Goal: Task Accomplishment & Management: Manage account settings

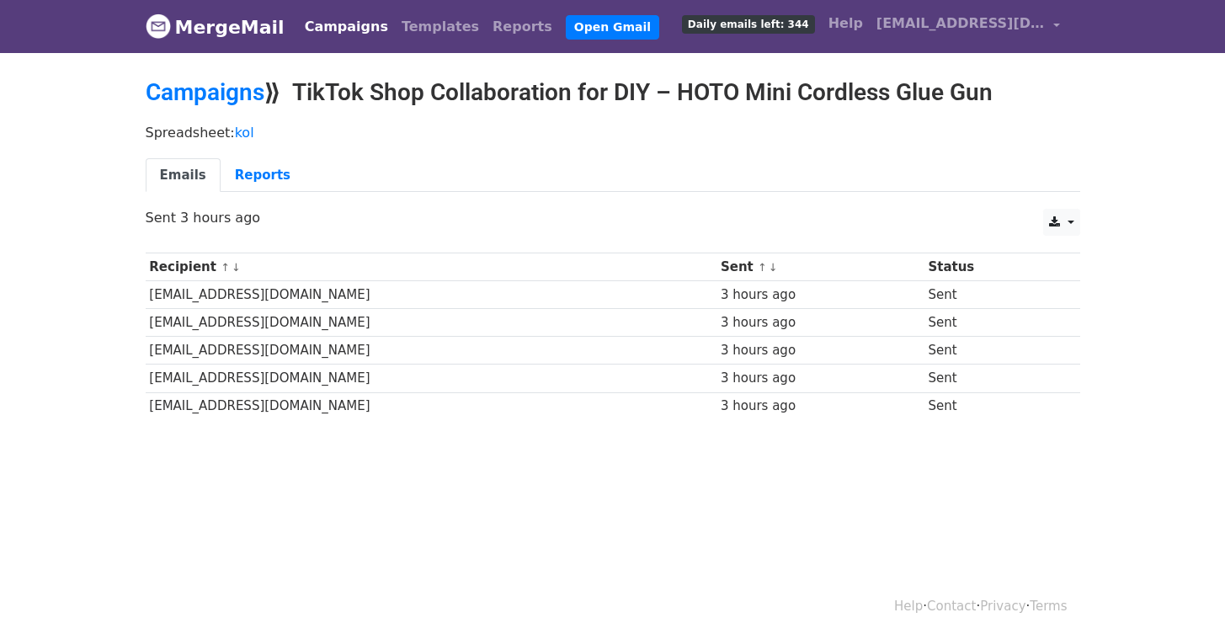
click at [188, 172] on link "Emails" at bounding box center [183, 175] width 75 height 35
click at [251, 173] on link "Reports" at bounding box center [263, 175] width 84 height 35
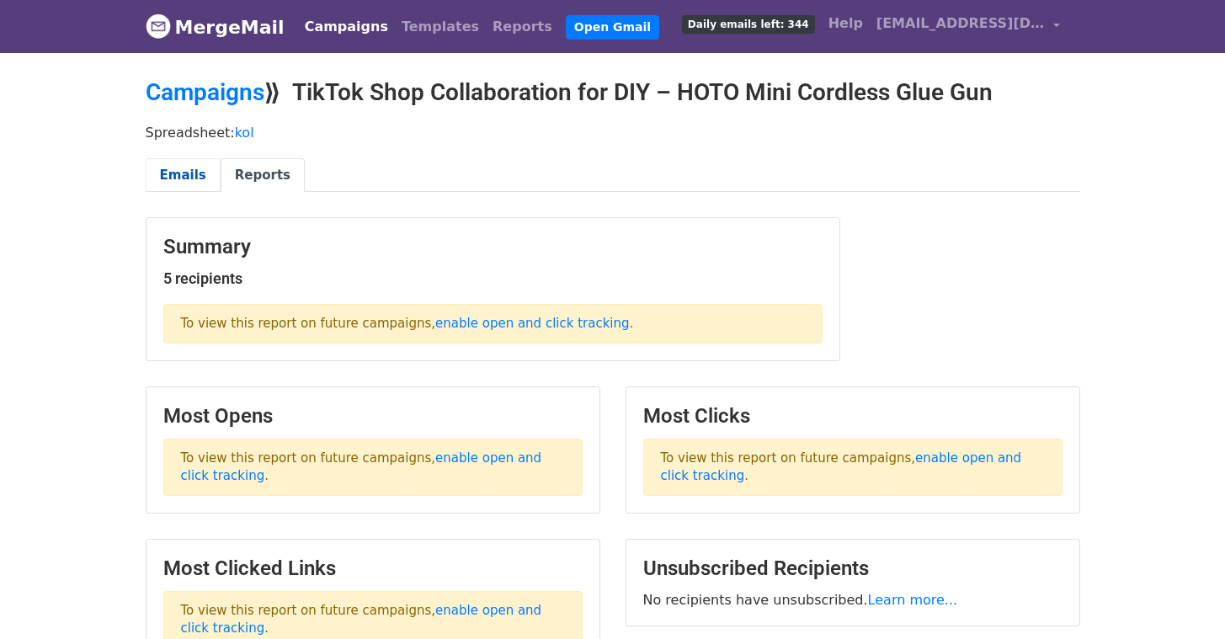
click at [166, 168] on link "Emails" at bounding box center [183, 175] width 75 height 35
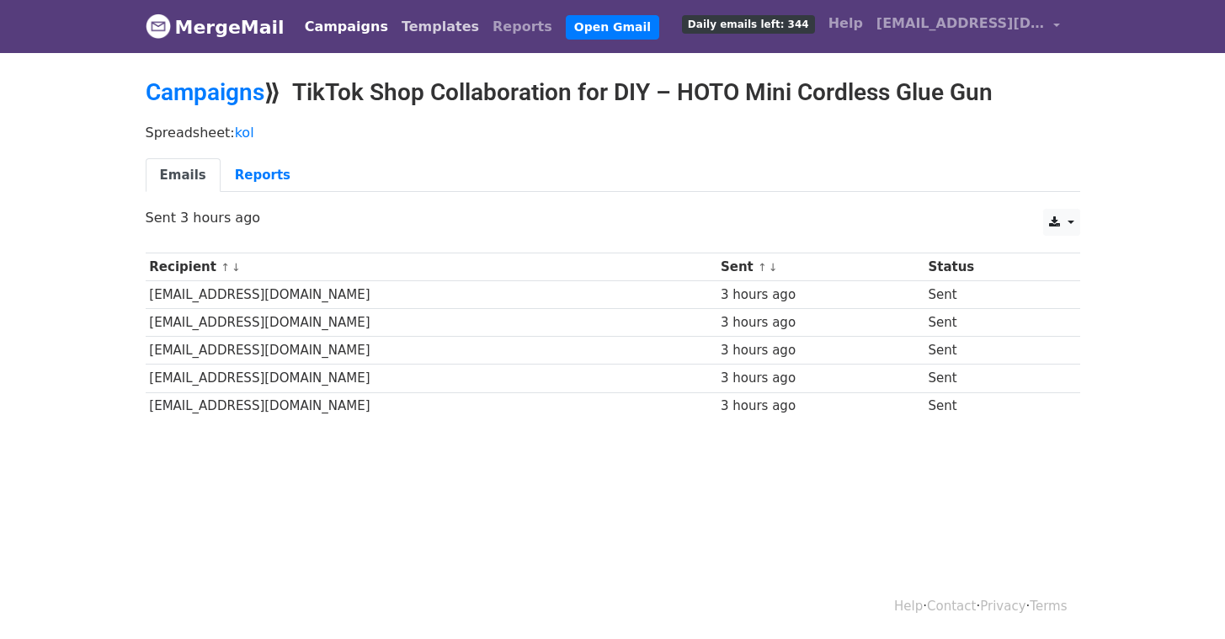
click at [418, 35] on link "Templates" at bounding box center [440, 27] width 91 height 34
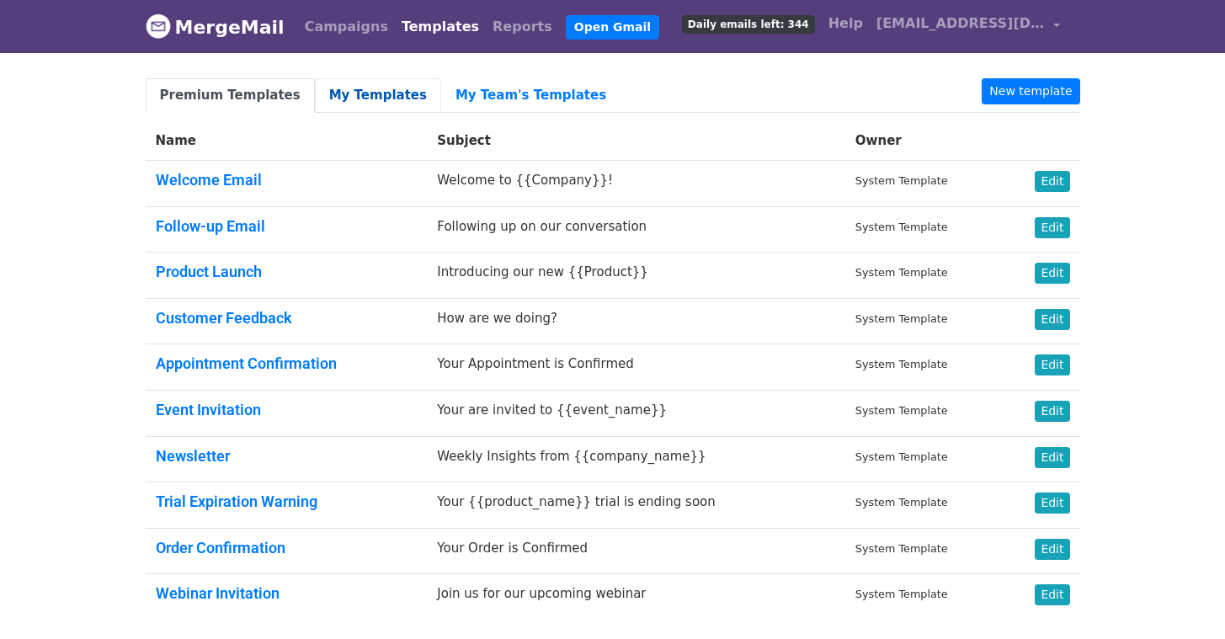
click at [374, 99] on link "My Templates" at bounding box center [378, 95] width 126 height 35
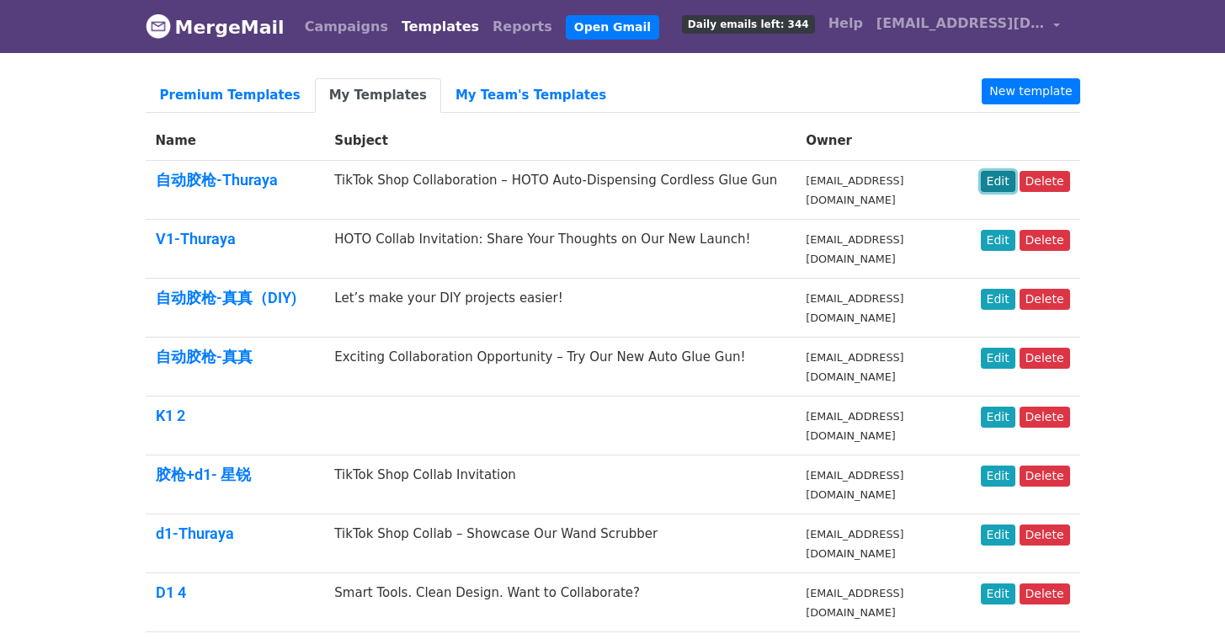
click at [1003, 179] on link "Edit" at bounding box center [998, 181] width 35 height 21
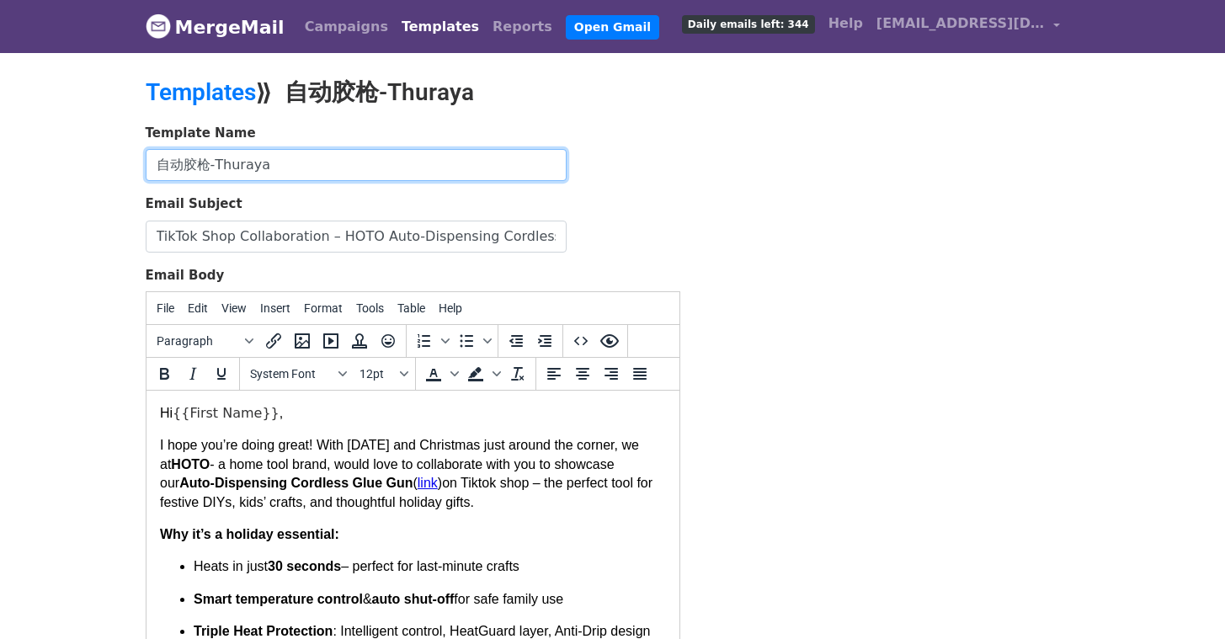
drag, startPoint x: 183, startPoint y: 161, endPoint x: 120, endPoint y: 163, distance: 62.3
click at [120, 163] on body "MergeMail Campaigns Templates Reports Open Gmail Daily emails left: 344 Help [E…" at bounding box center [612, 391] width 1225 height 783
type input "胶枪-Thuraya"
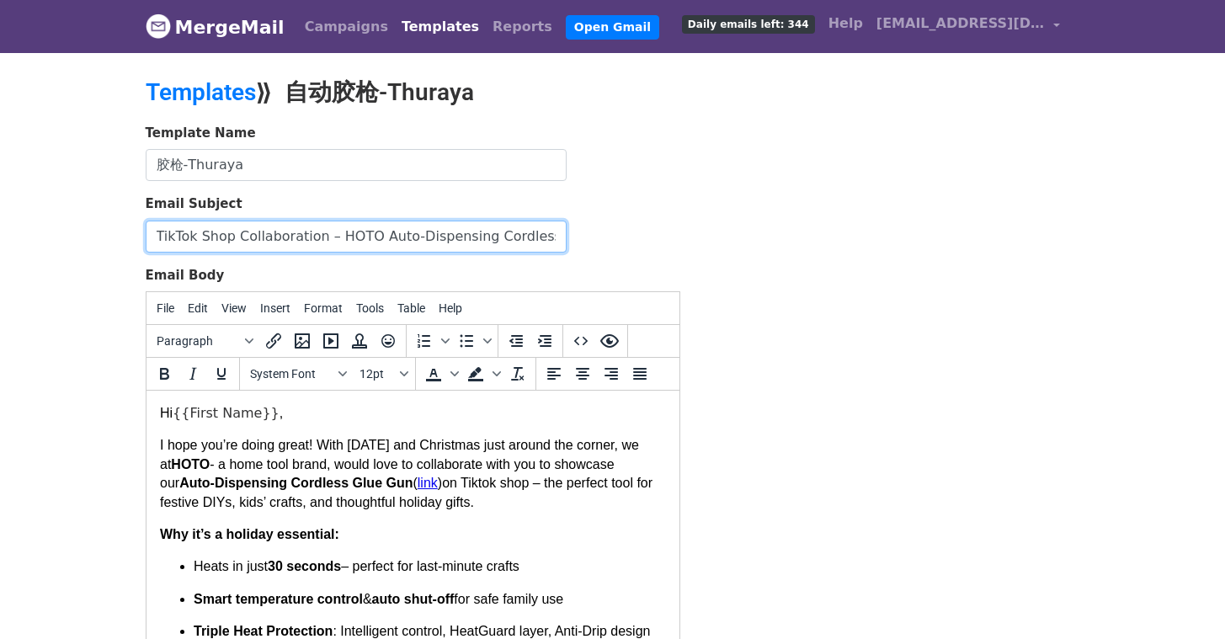
click at [210, 223] on input "TikTok Shop Collaboration – HOTO Auto-Dispensing Cordless Glue Gun" at bounding box center [356, 237] width 421 height 32
click at [213, 229] on input "TikTok Shop Collaboration – HOTO Auto-Dispensing Cordless Glue Gun" at bounding box center [356, 237] width 421 height 32
paste input "for DIY – HOTO Mini"
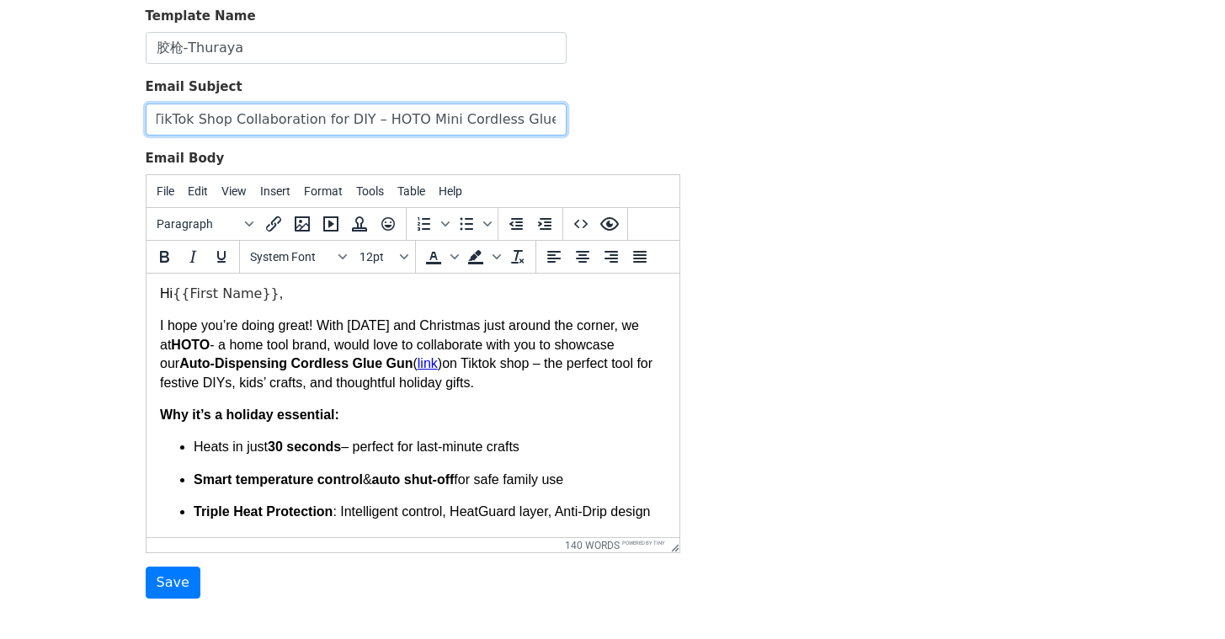
scroll to position [3, 0]
type input "TikTok Shop Collaboration for DIY – HOTO Mini Cordless Glue Gun"
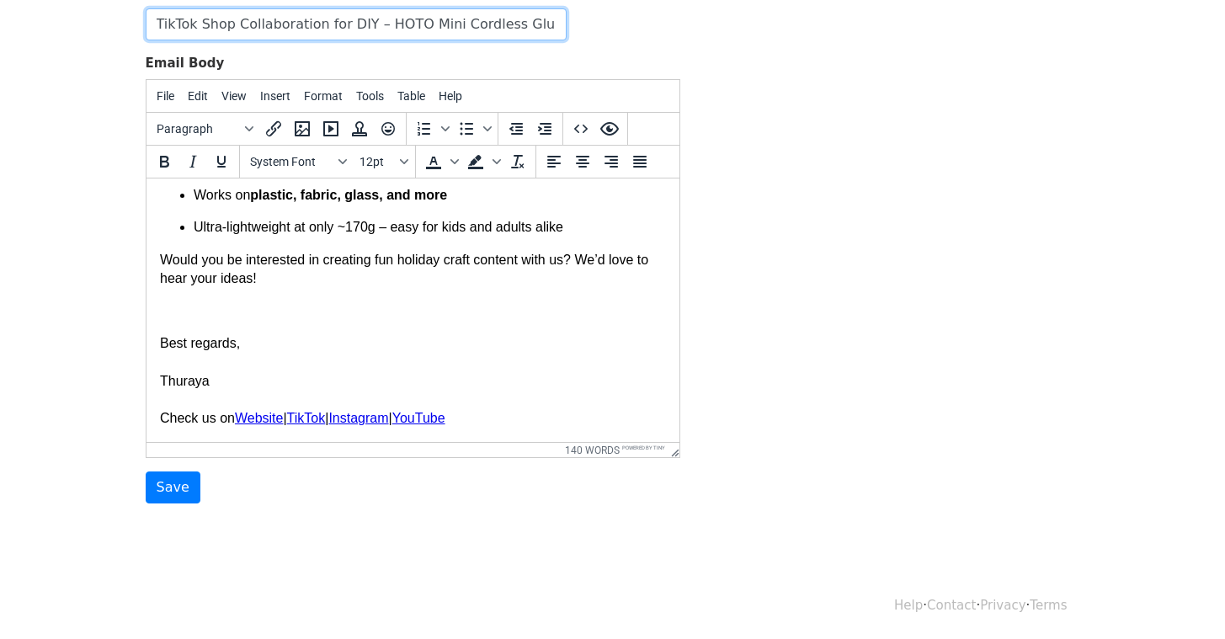
scroll to position [307, 0]
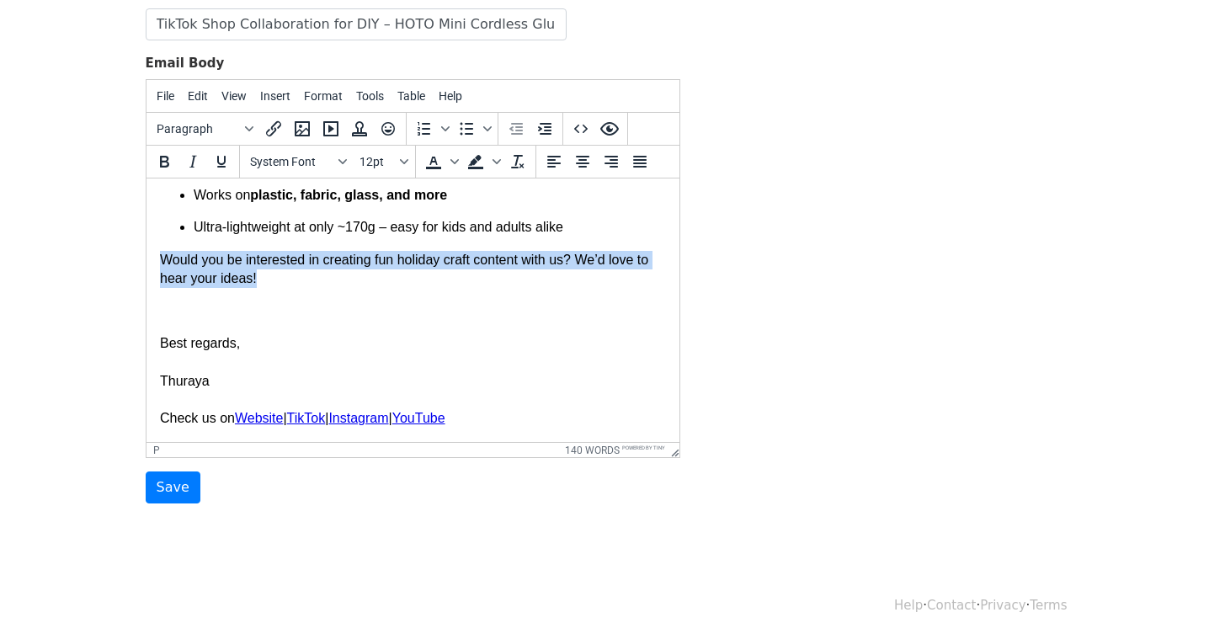
drag, startPoint x: 307, startPoint y: 283, endPoint x: 179, endPoint y: 239, distance: 136.1
click at [179, 239] on body "Hi {{First Name}} , I hope you’re doing great! With [DATE] and Christmas just a…" at bounding box center [412, 165] width 506 height 525
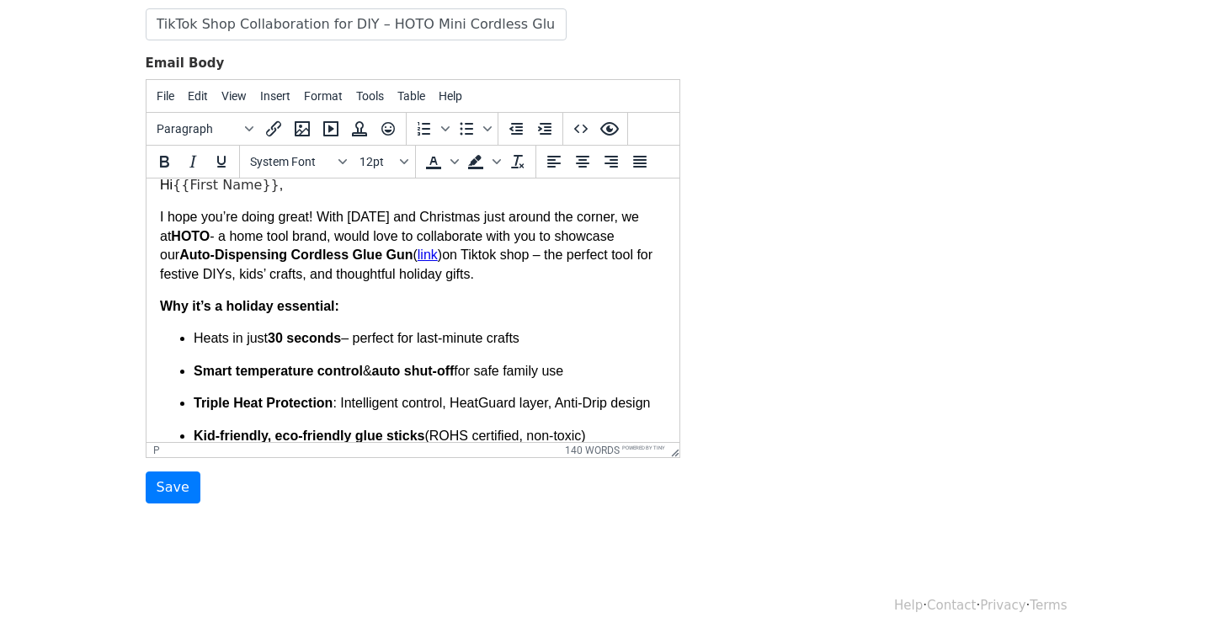
scroll to position [0, 0]
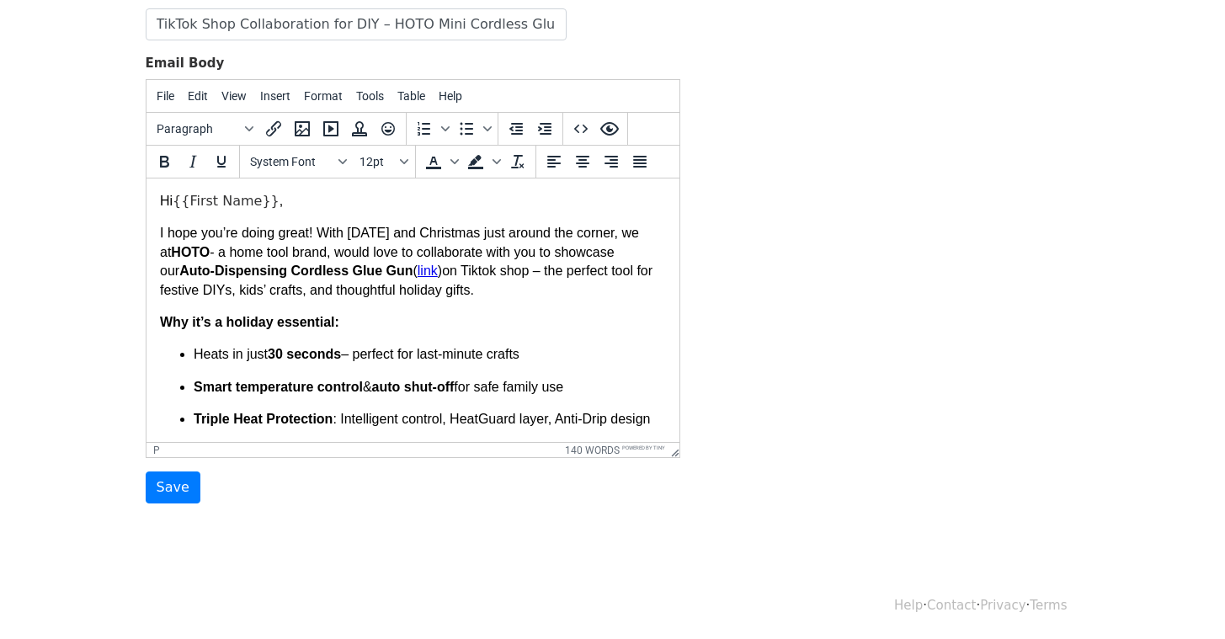
drag, startPoint x: 466, startPoint y: 416, endPoint x: 155, endPoint y: 232, distance: 361.3
click at [155, 232] on html "Hi {{First Name}} , I hope you’re doing great! With [DATE] and Christmas just a…" at bounding box center [412, 455] width 533 height 552
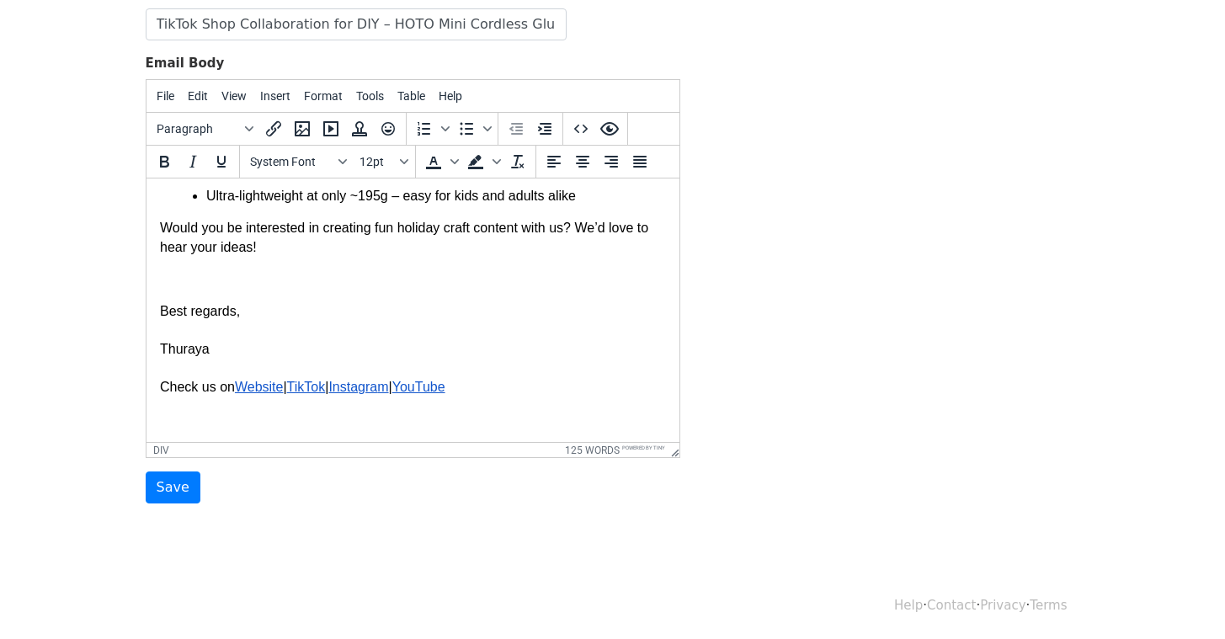
scroll to position [289, 0]
click at [482, 167] on icon "Background color" at bounding box center [475, 168] width 15 height 3
click at [493, 165] on span "Background color" at bounding box center [496, 161] width 13 height 29
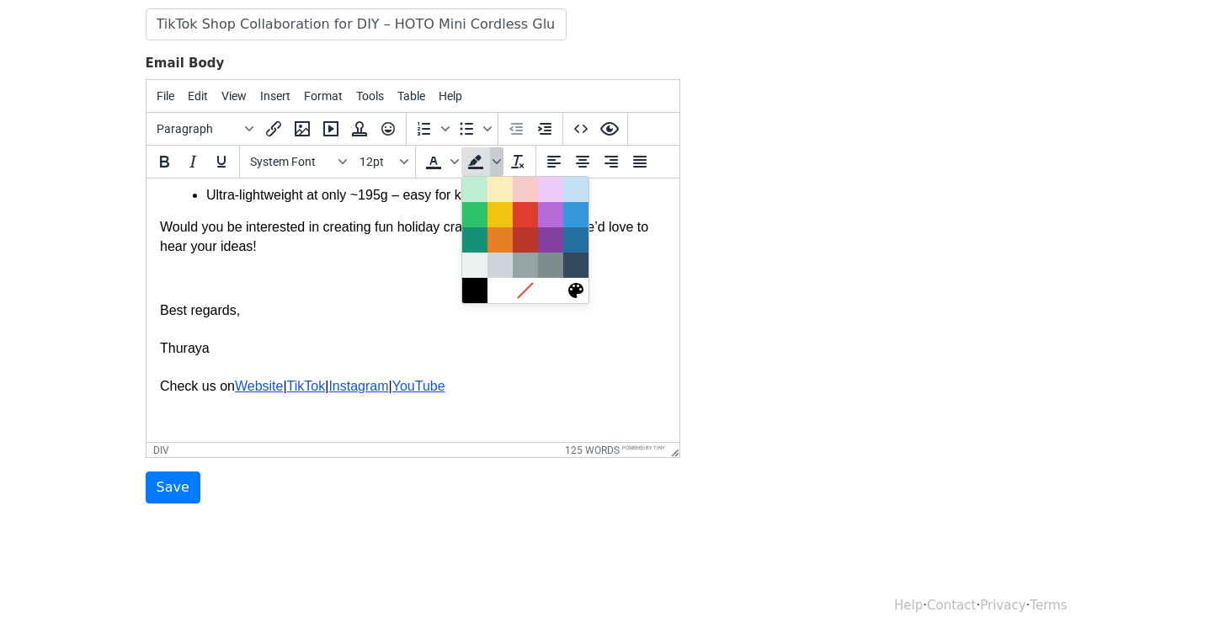
click at [477, 163] on icon "Background color" at bounding box center [476, 162] width 20 height 20
click at [472, 291] on div at bounding box center [475, 290] width 20 height 20
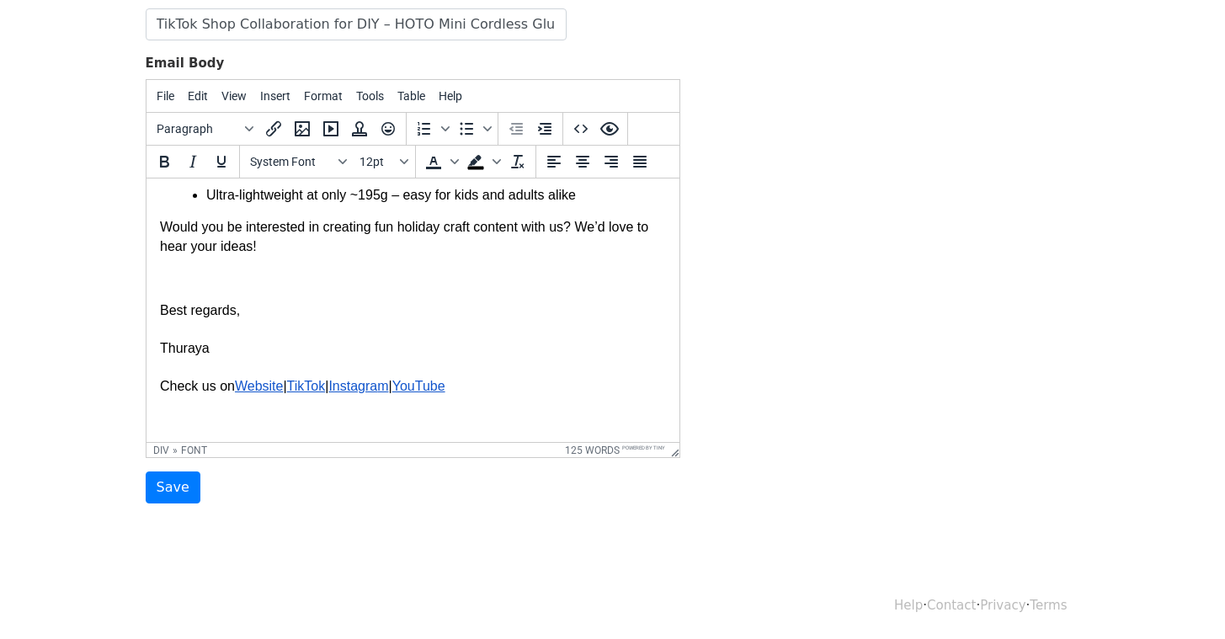
click at [260, 399] on body "Hi {{First Name}} , I hope you’re doing great! With the festive season just aro…" at bounding box center [412, 165] width 506 height 525
click at [250, 358] on p "Best regards, Thuraya Check us on Website | TikTok | Instagra m | YouTube" at bounding box center [412, 348] width 506 height 94
click at [226, 408] on body "Hi {{First Name}} , I hope you’re doing great! With the festive season just aro…" at bounding box center [412, 165] width 506 height 525
click at [285, 328] on p "Best regards, Thuraya Check us on Website | TikTok | Instagra m | YouTube" at bounding box center [412, 348] width 506 height 94
click at [179, 486] on input "Save" at bounding box center [173, 488] width 55 height 32
